Goal: Transaction & Acquisition: Purchase product/service

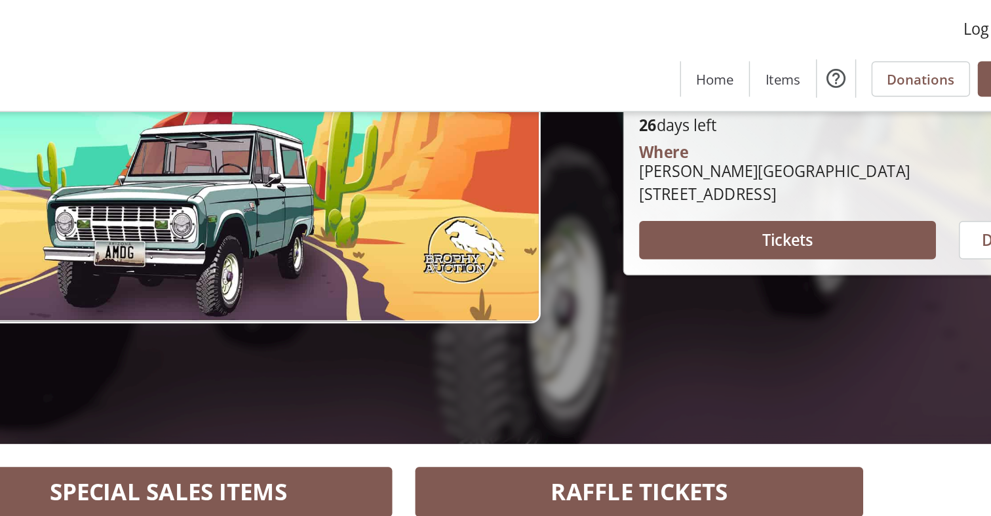
scroll to position [208, 0]
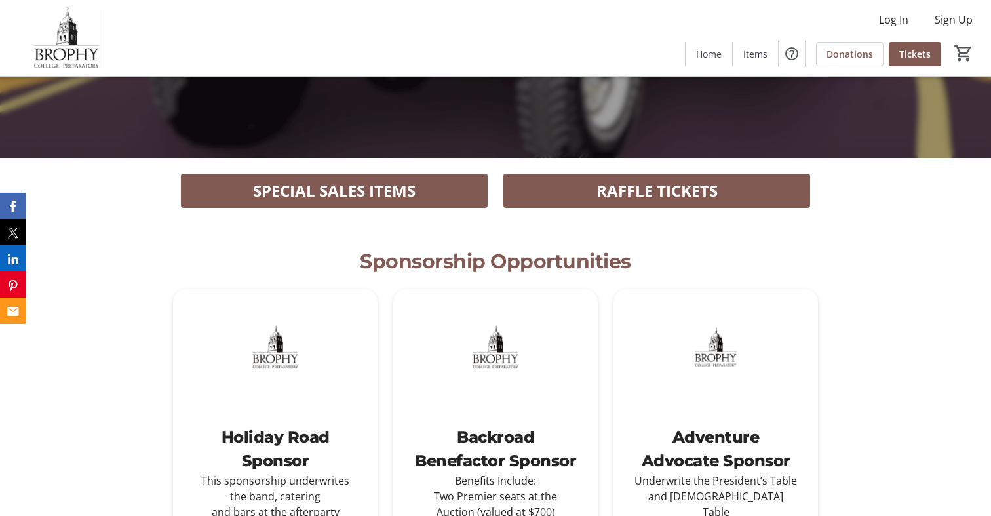
scroll to position [381, 0]
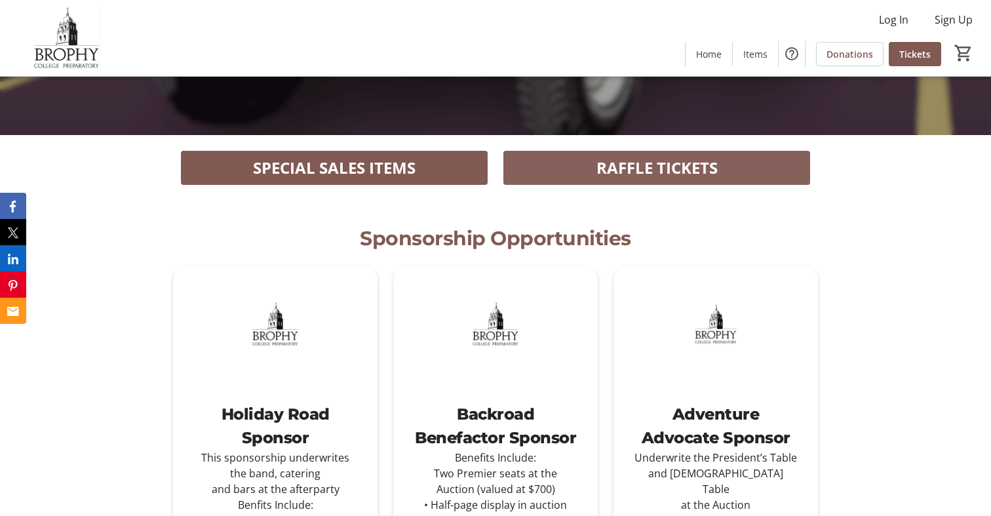
click at [667, 170] on span "RAFFLE TICKETS" at bounding box center [657, 168] width 121 height 24
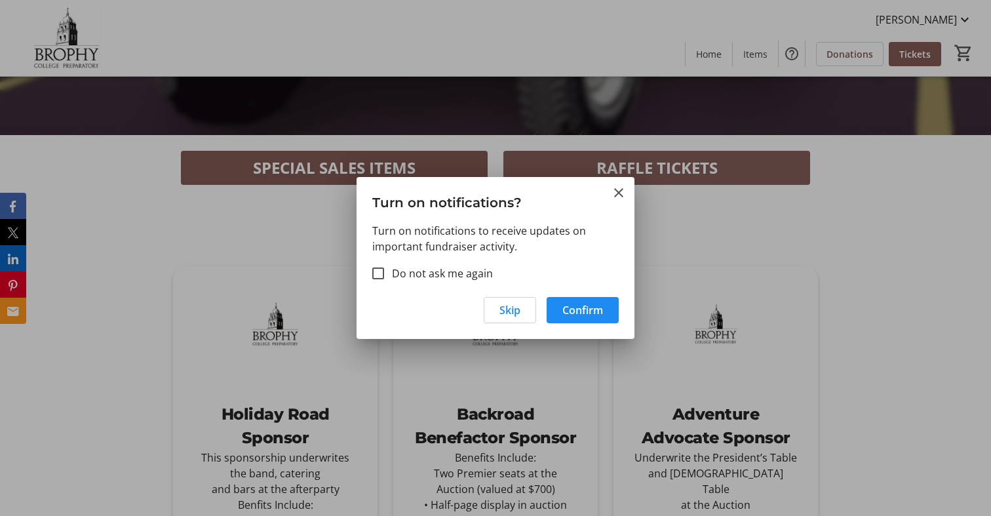
scroll to position [0, 0]
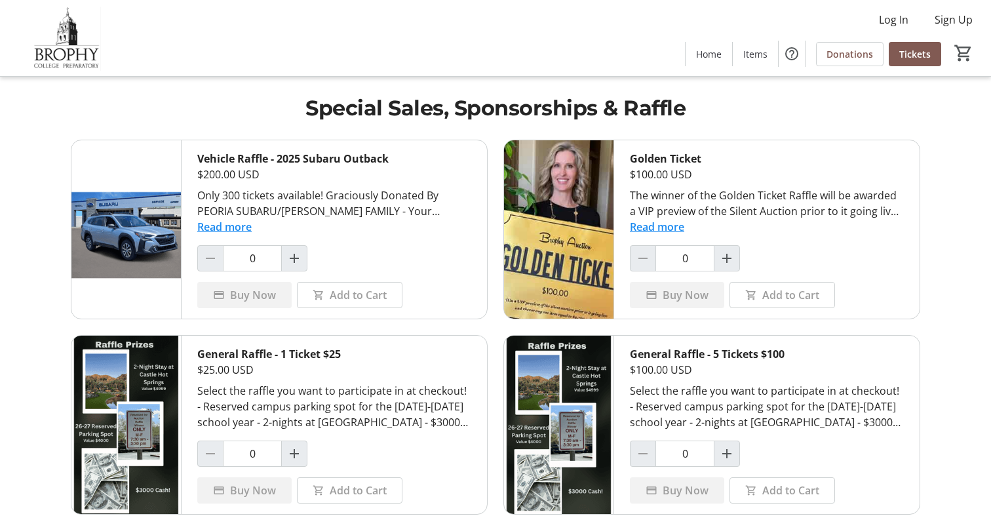
click at [236, 226] on button "Read more" at bounding box center [224, 227] width 54 height 16
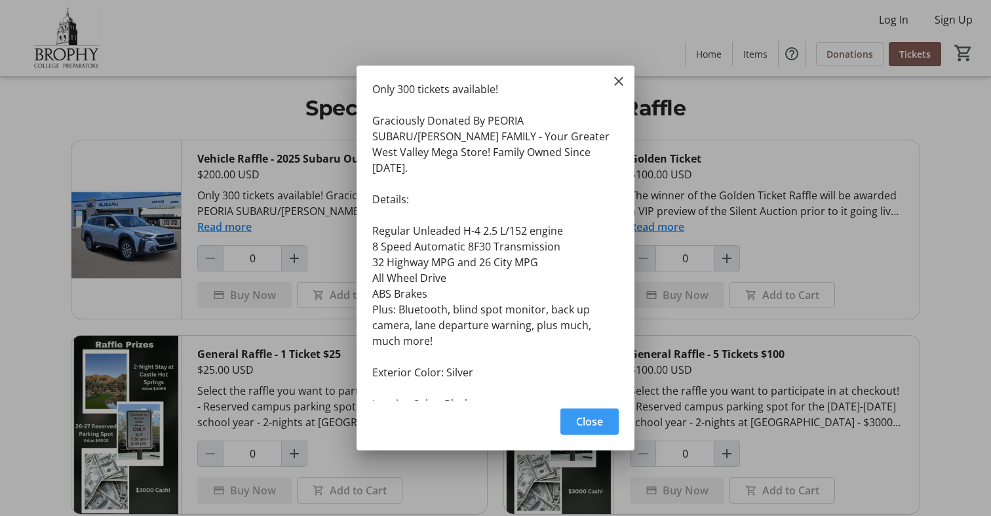
click at [587, 416] on span "Close" at bounding box center [589, 422] width 27 height 16
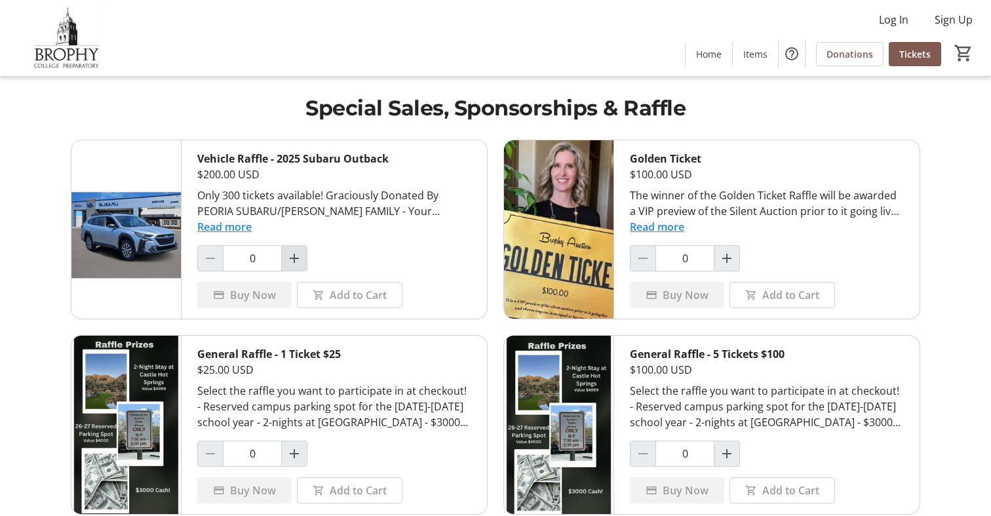
click at [299, 254] on mat-icon "Increment by one" at bounding box center [294, 258] width 16 height 16
click at [295, 262] on mat-icon "Increment by one" at bounding box center [294, 258] width 16 height 16
type input "2"
click at [256, 293] on span "Buy Now" at bounding box center [253, 295] width 46 height 16
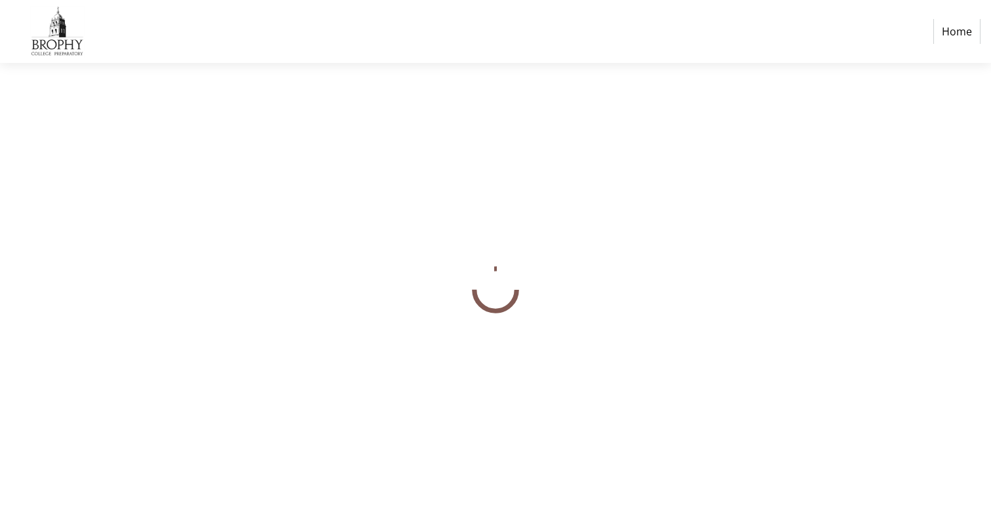
select select "US"
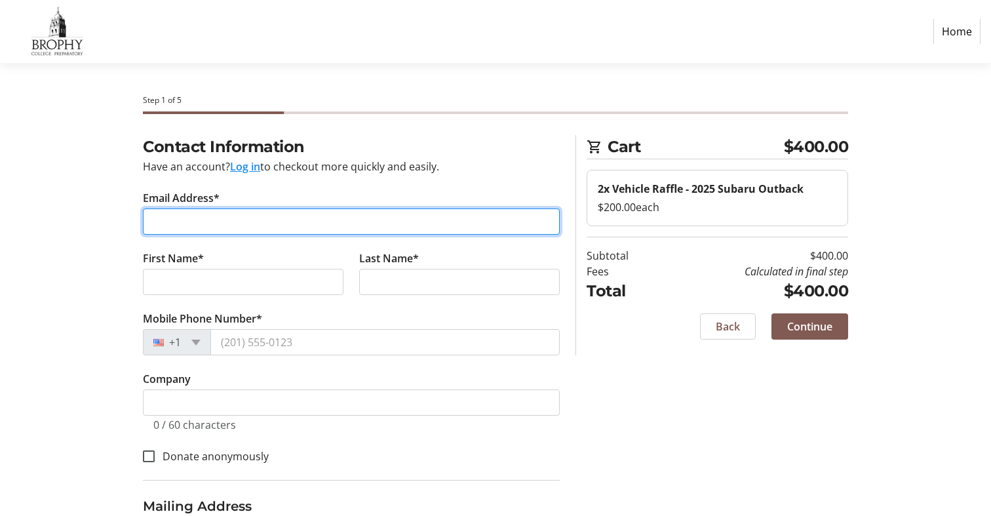
click at [213, 220] on input "Email Address*" at bounding box center [351, 221] width 417 height 26
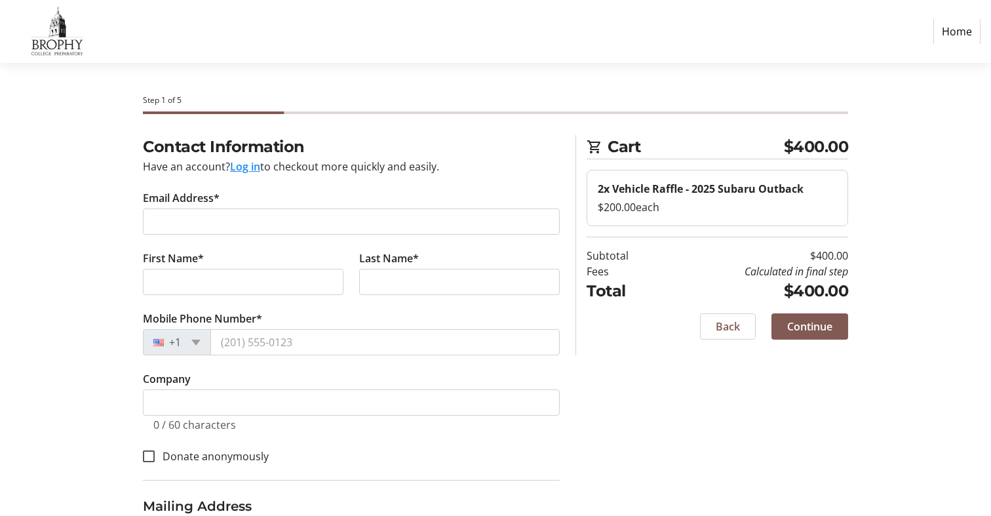
click at [253, 167] on button "Log in" at bounding box center [245, 167] width 30 height 16
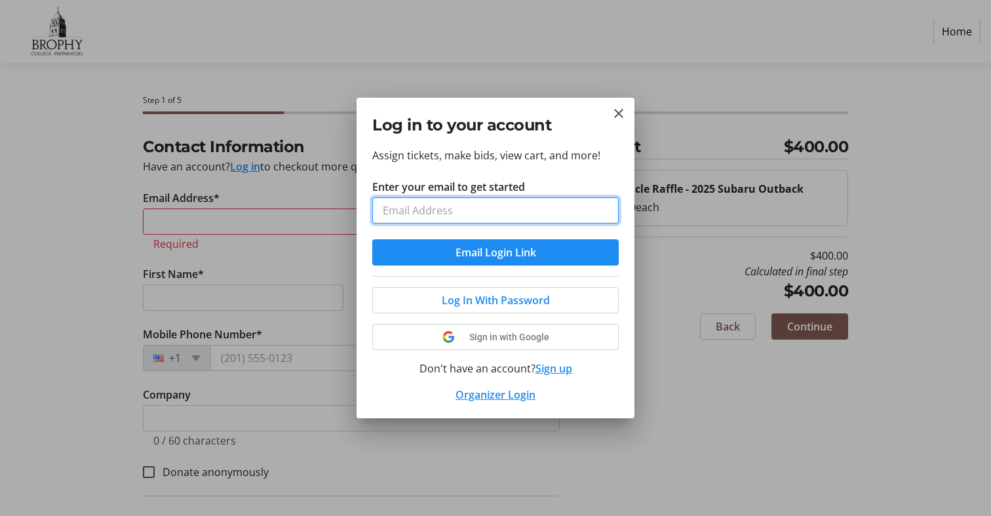
click at [422, 208] on input "Enter your email to get started" at bounding box center [495, 210] width 246 height 26
type input "mancev@gmail.com"
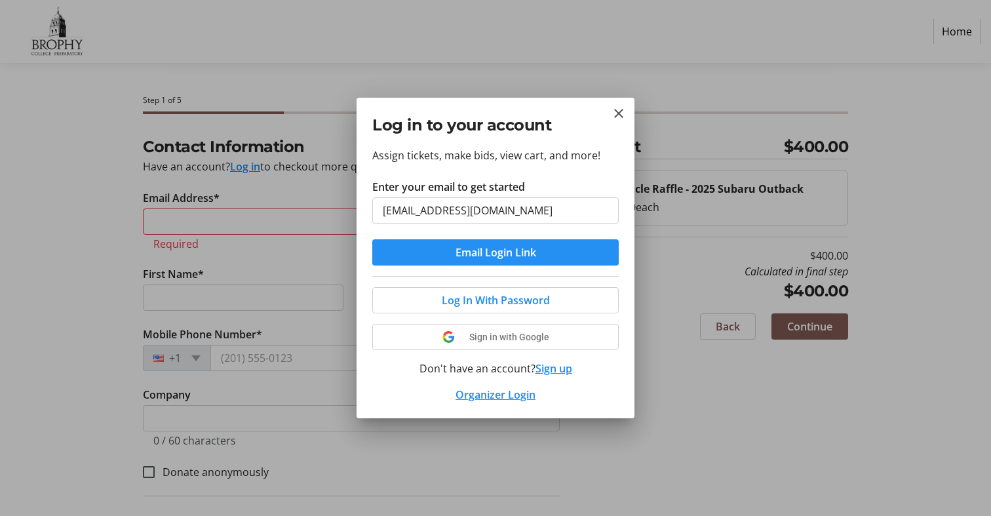
click at [477, 254] on span "Email Login Link" at bounding box center [496, 253] width 81 height 16
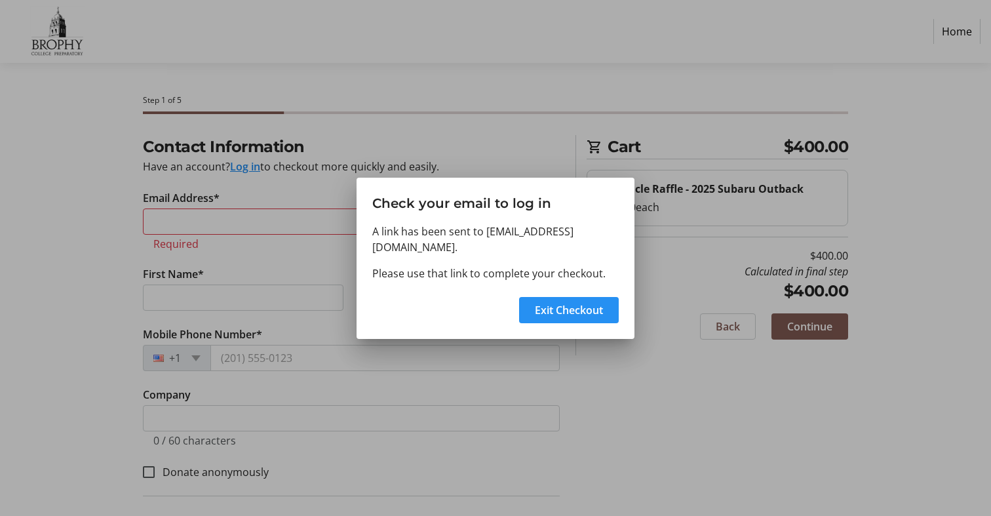
click at [567, 302] on span "Exit Checkout" at bounding box center [569, 310] width 68 height 16
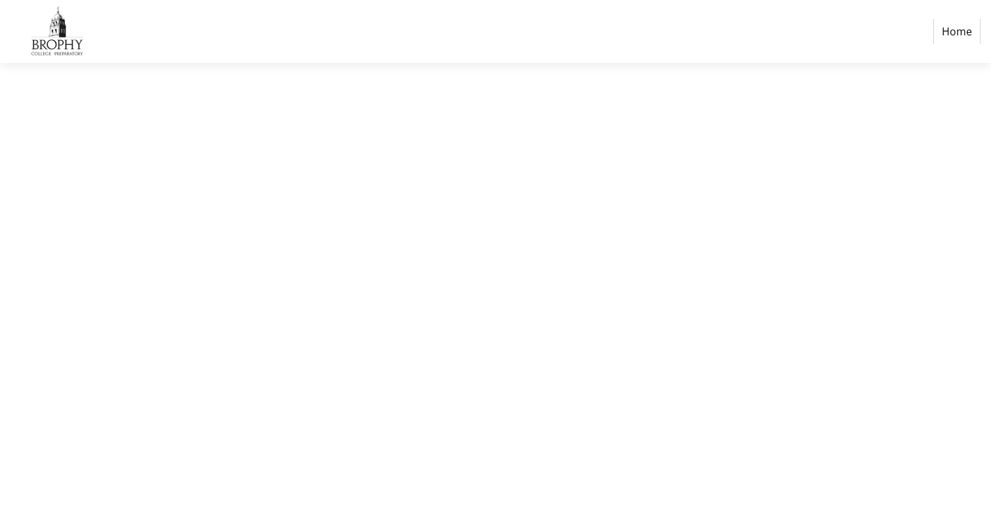
select select "US"
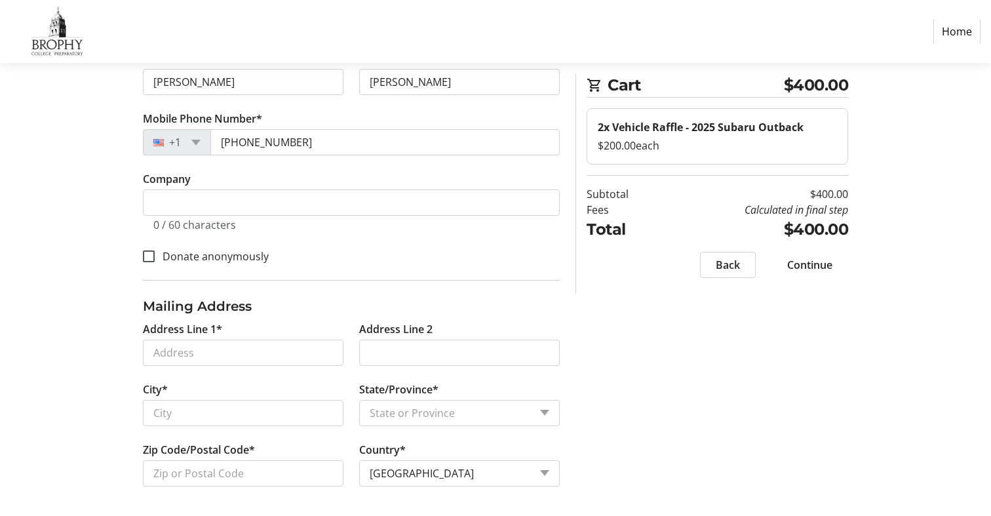
scroll to position [201, 0]
click at [206, 349] on input "Address Line 1*" at bounding box center [243, 351] width 201 height 26
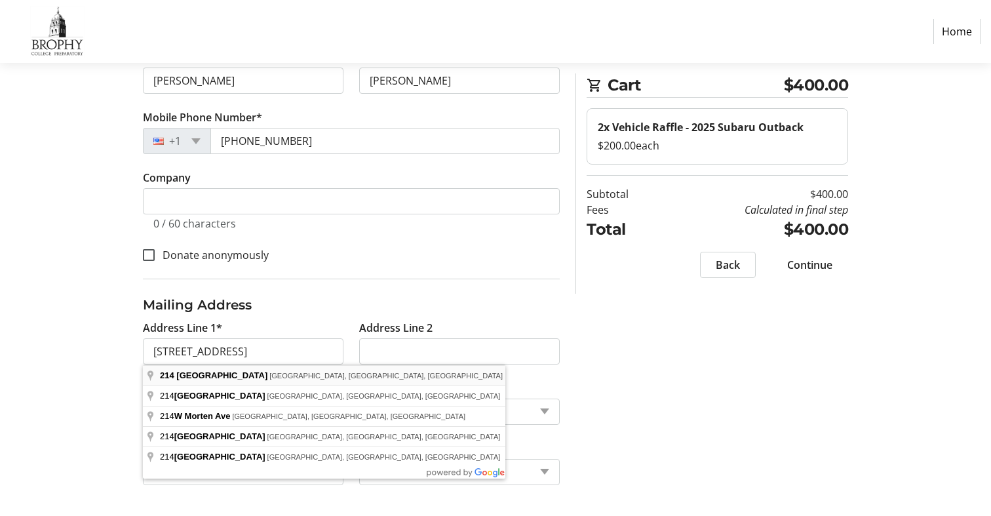
type input "214 West Morten Avenue"
type input "Phoenix"
select select "AZ"
type input "85021"
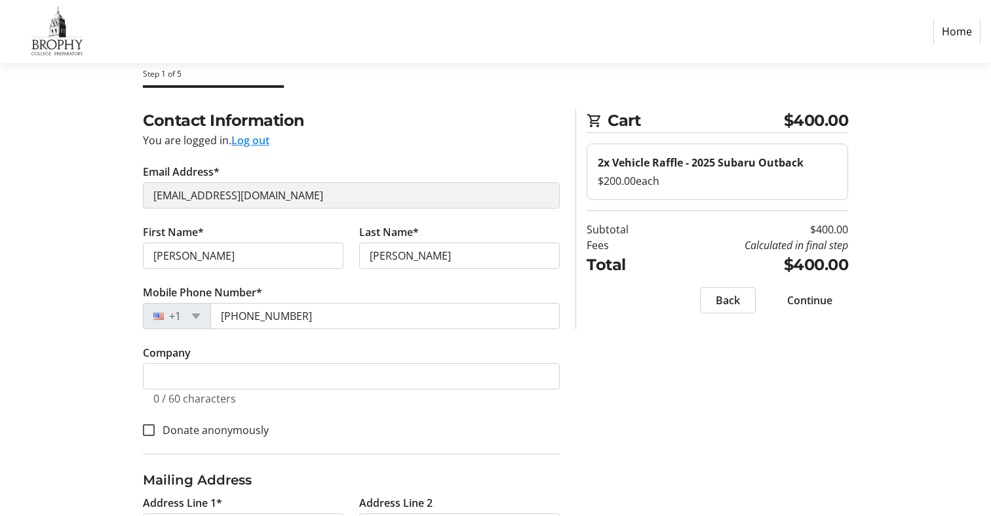
scroll to position [54, 0]
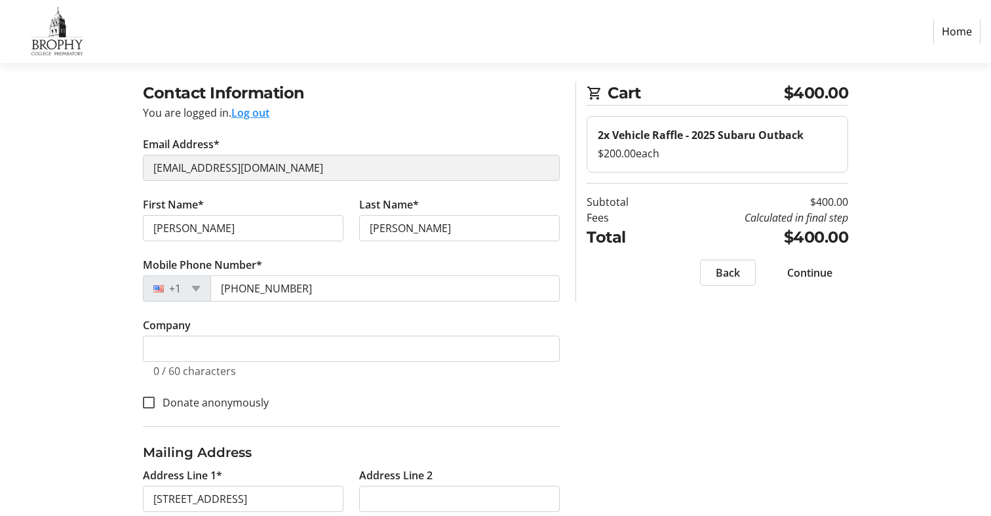
click at [814, 270] on span "Continue" at bounding box center [809, 273] width 45 height 16
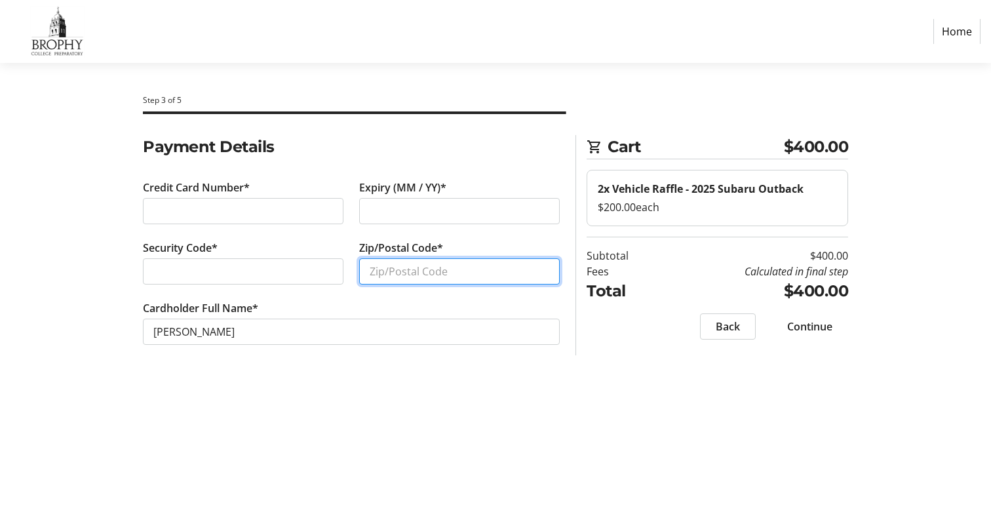
click at [397, 273] on input "Zip/Postal Code*" at bounding box center [459, 271] width 201 height 26
type input "85021"
click at [306, 381] on div "Step 3 of 5 Cart $400.00 2x Vehicle Raffle - 2025 Subaru Outback $200.00 each S…" at bounding box center [495, 289] width 865 height 453
click at [814, 323] on span "Continue" at bounding box center [809, 327] width 45 height 16
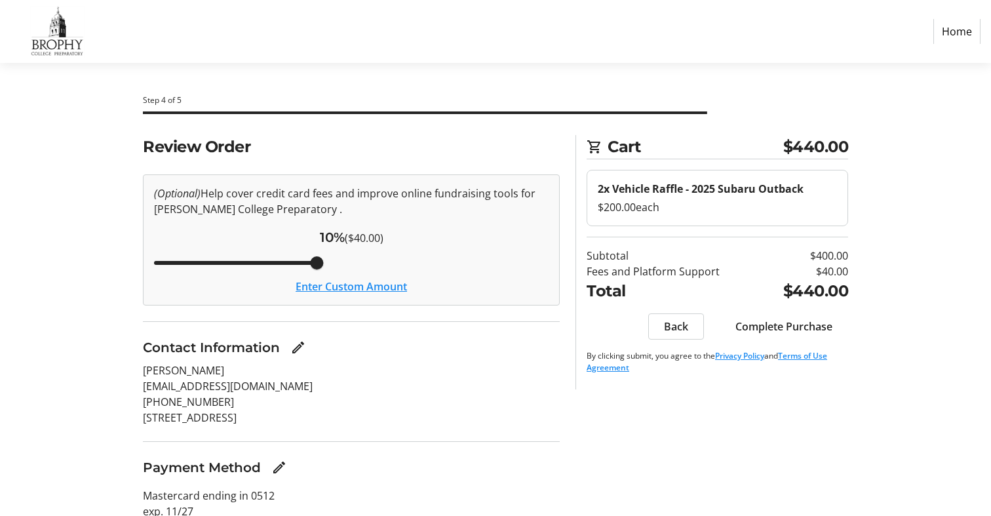
scroll to position [10, 0]
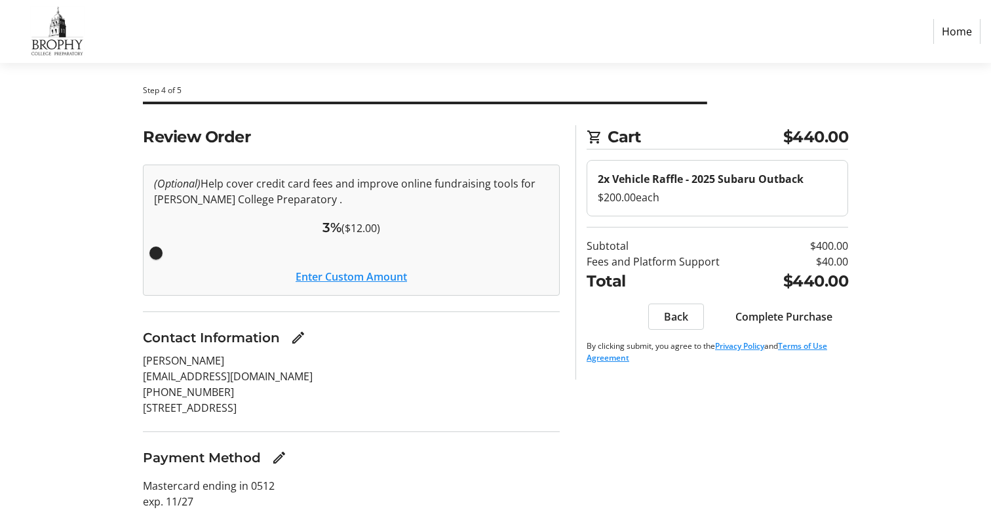
drag, startPoint x: 320, startPoint y: 256, endPoint x: 147, endPoint y: 264, distance: 173.2
type input "3"
click at [147, 264] on input "Cover fees percentage" at bounding box center [351, 253] width 422 height 29
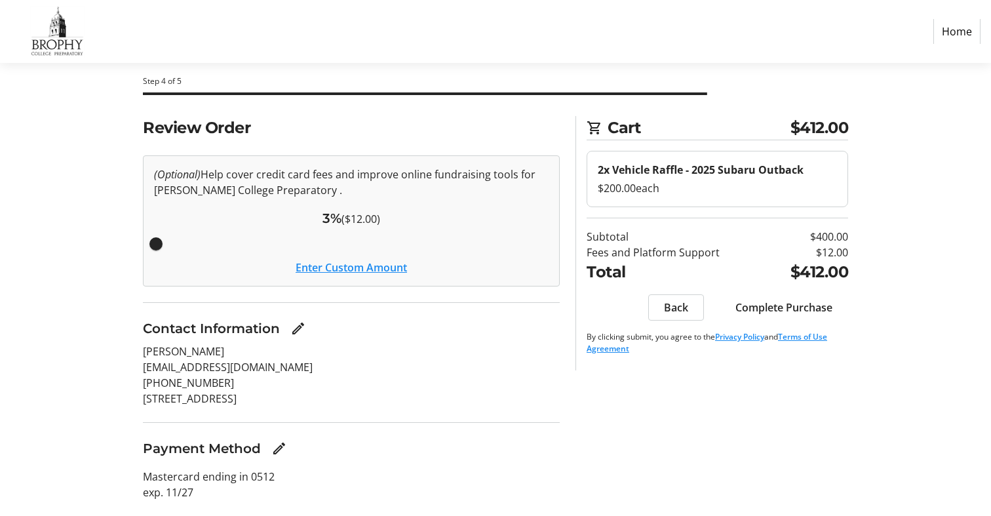
click at [789, 304] on span "Complete Purchase" at bounding box center [784, 308] width 97 height 16
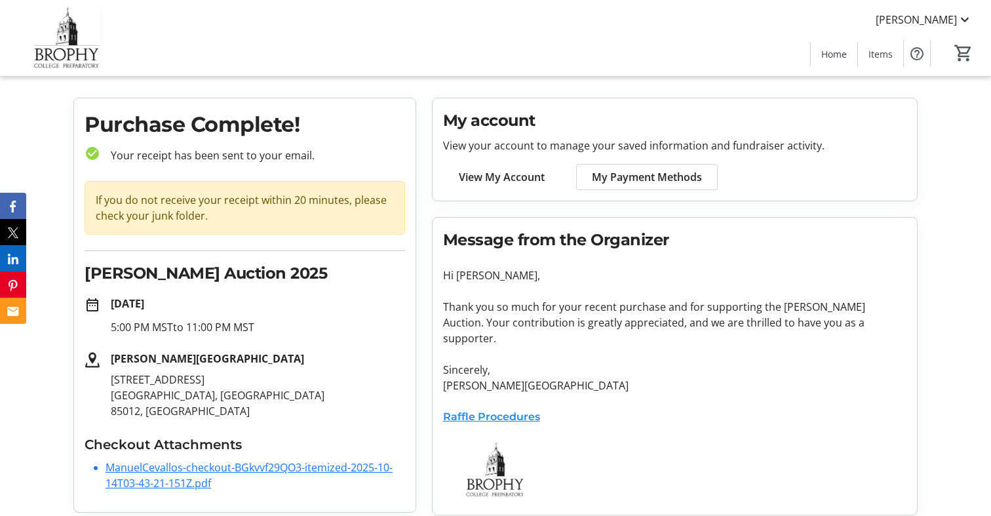
scroll to position [29, 0]
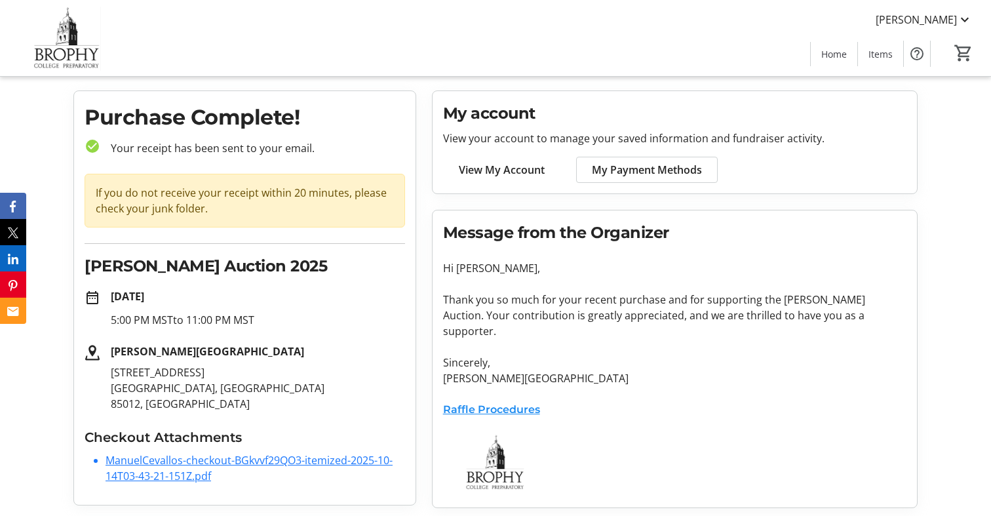
click at [497, 403] on link "Raffle Procedures" at bounding box center [491, 409] width 97 height 12
